Goal: Task Accomplishment & Management: Use online tool/utility

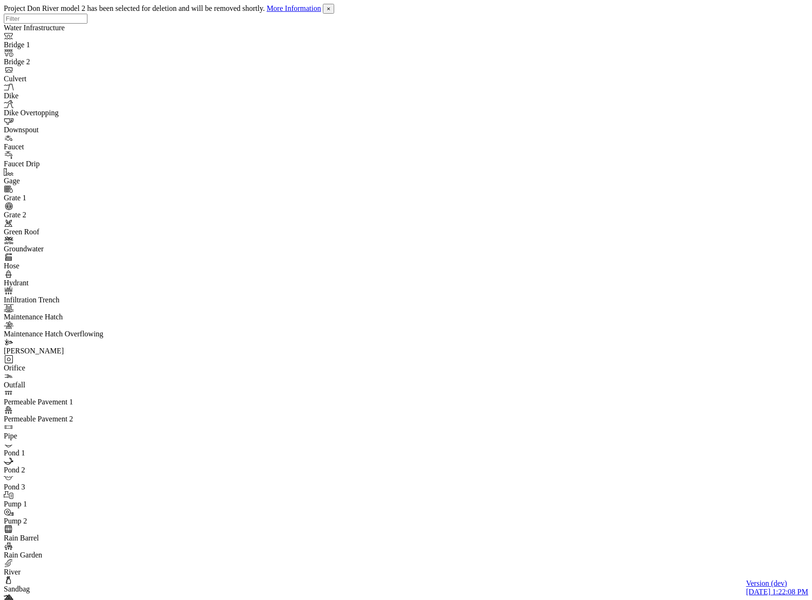
type input "C:\fakepath\Don River model.pcz"
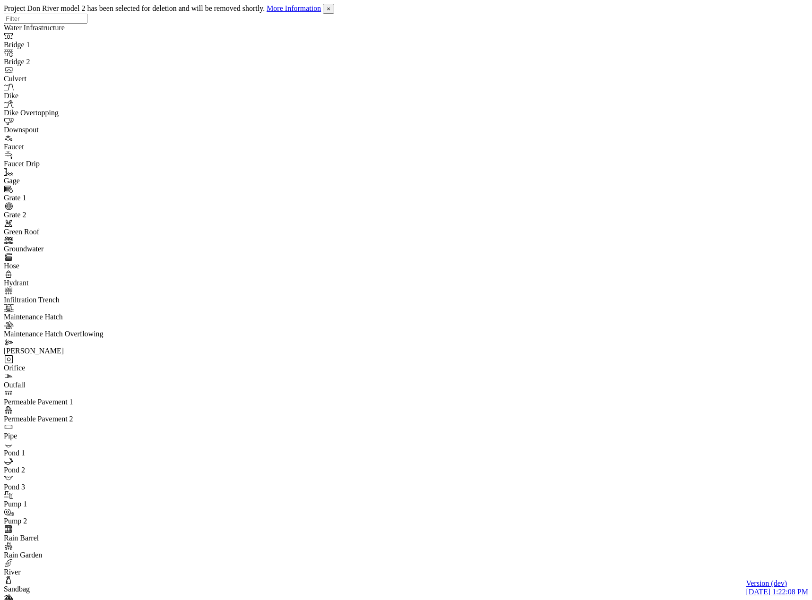
type input "Don River model 2"
